Goal: Task Accomplishment & Management: Use online tool/utility

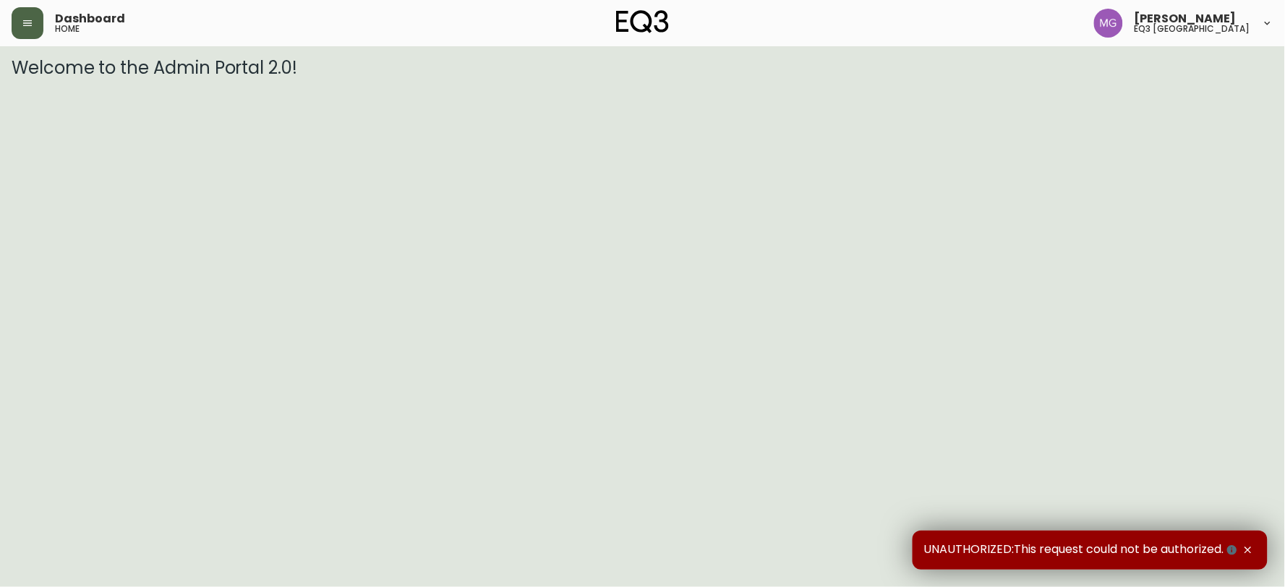
click at [33, 14] on button "button" at bounding box center [28, 23] width 32 height 32
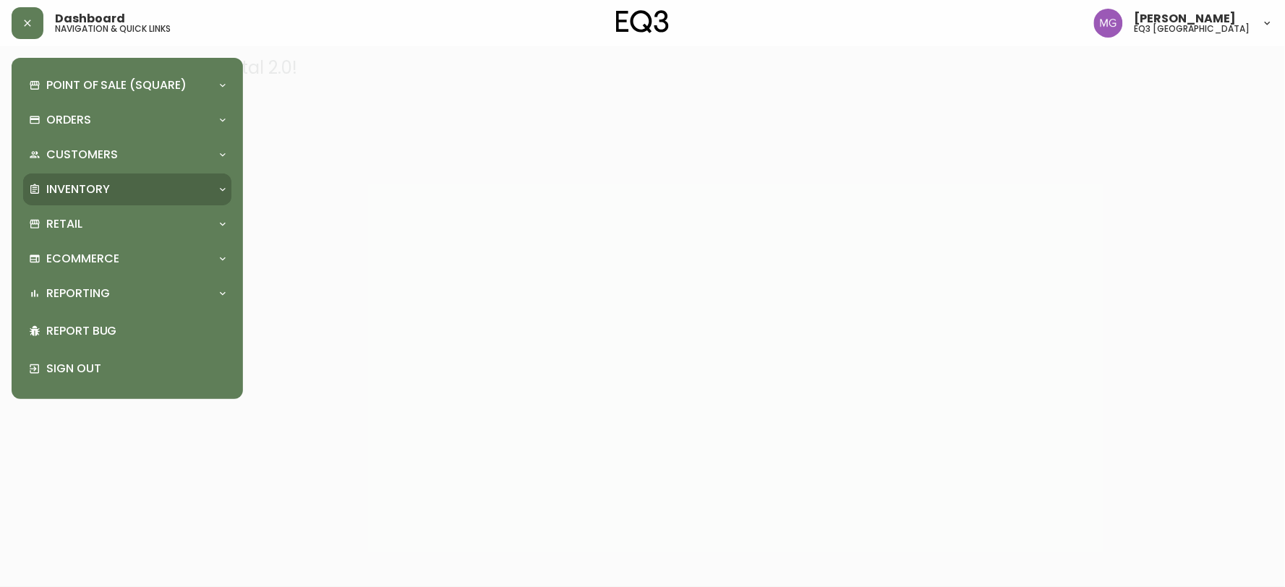
click at [133, 192] on div "Inventory" at bounding box center [120, 190] width 182 height 16
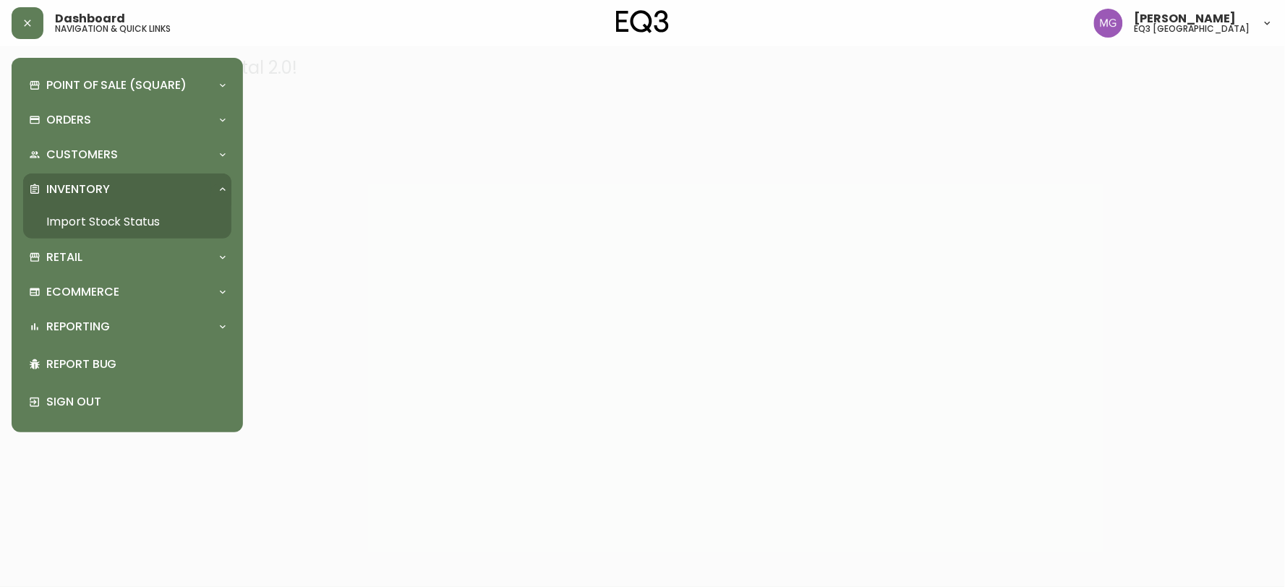
click at [114, 213] on link "Import Stock Status" at bounding box center [127, 221] width 208 height 33
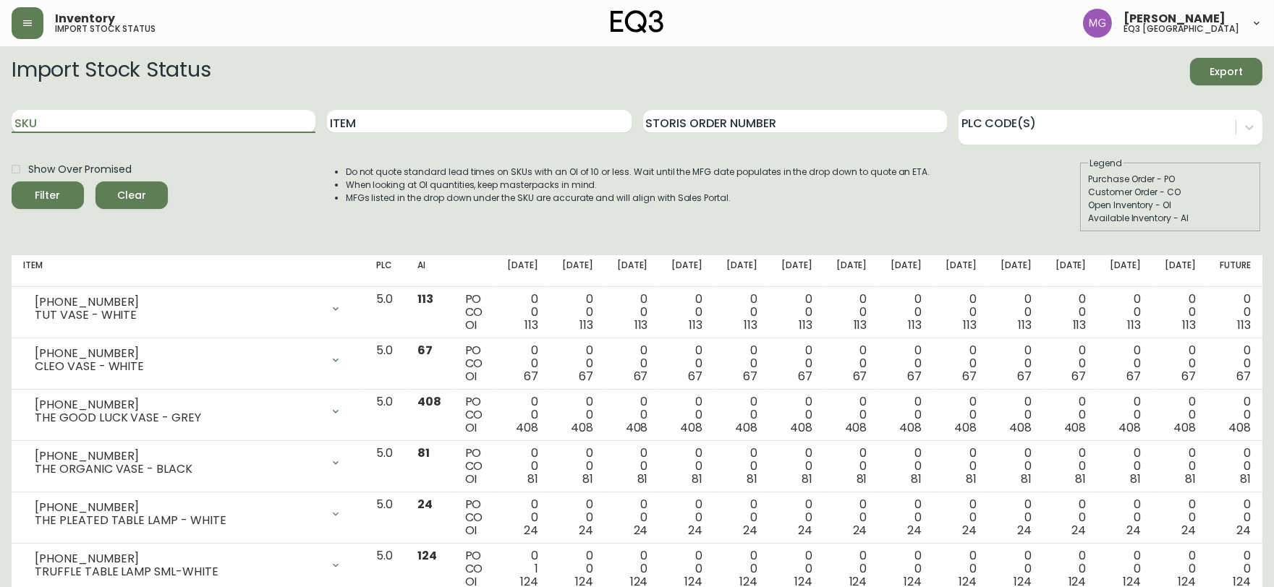
click at [158, 119] on input "SKU" at bounding box center [164, 121] width 304 height 23
paste input "[PHONE_NUMBER]"
type input "[PHONE_NUMBER]"
click at [12, 182] on button "Filter" at bounding box center [48, 195] width 72 height 27
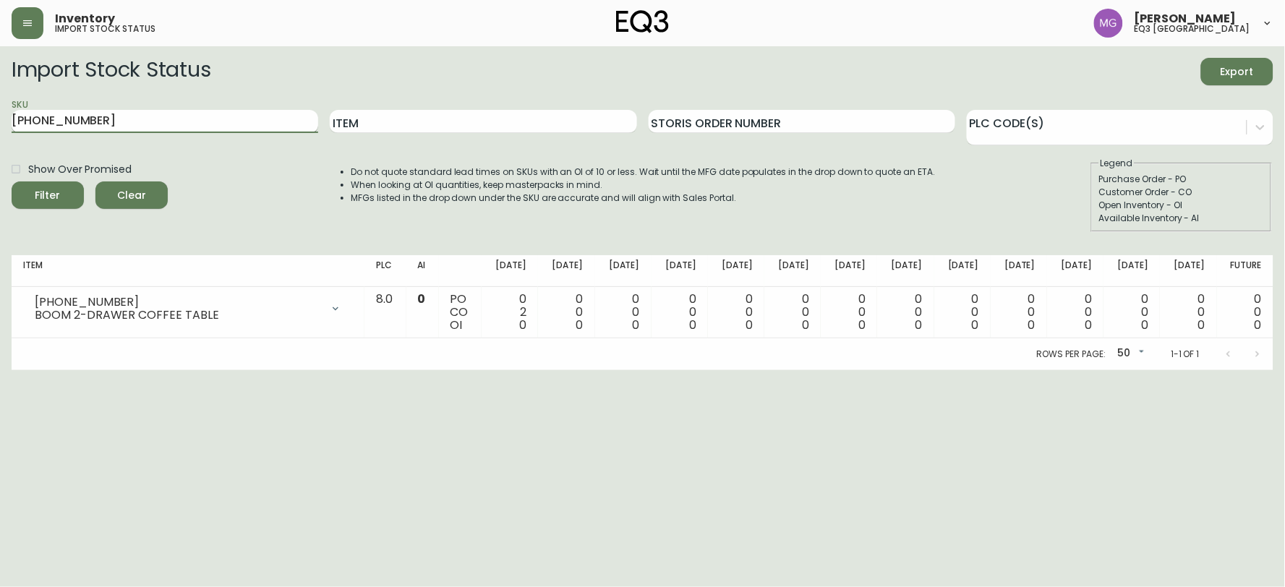
click at [156, 114] on input "[PHONE_NUMBER]" at bounding box center [165, 121] width 307 height 23
drag, startPoint x: 135, startPoint y: 116, endPoint x: 668, endPoint y: 271, distance: 555.1
click at [584, 268] on div "Import Stock Status Export SKU [PHONE_NUMBER] Item Storis Order Number PLC Code…" at bounding box center [643, 214] width 1262 height 312
drag, startPoint x: 99, startPoint y: 121, endPoint x: 0, endPoint y: 120, distance: 99.1
click at [0, 120] on main "Import Stock Status Export SKU [PHONE_NUMBER] Item Storis Order Number PLC Code…" at bounding box center [642, 208] width 1285 height 324
